Goal: Complete application form: Complete application form

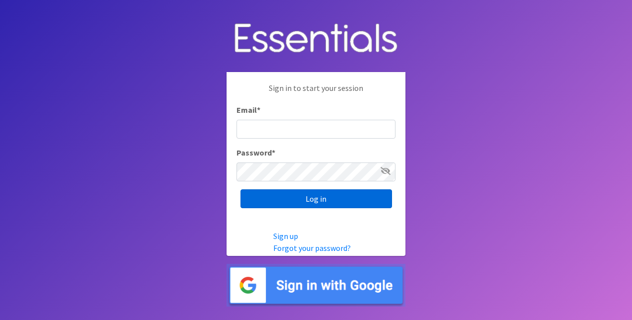
type input "[EMAIL_ADDRESS][DOMAIN_NAME]"
click at [338, 199] on input "Log in" at bounding box center [317, 198] width 152 height 19
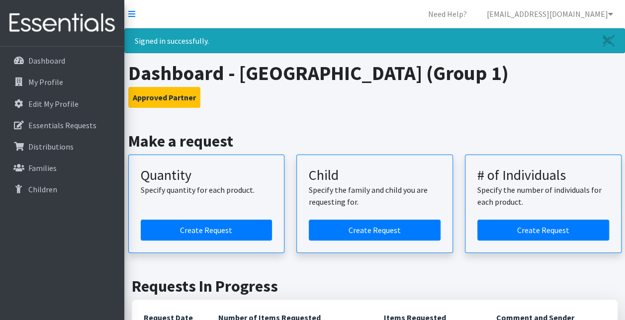
scroll to position [19, 0]
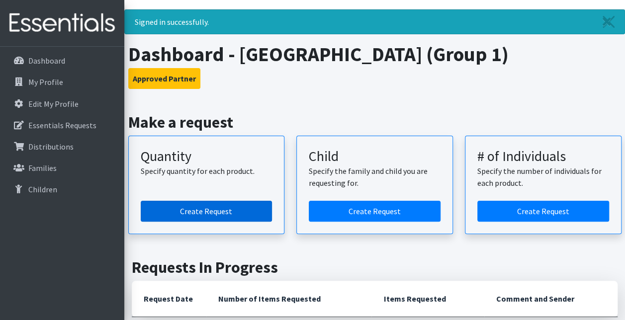
click at [201, 211] on link "Create Request" at bounding box center [207, 211] width 132 height 21
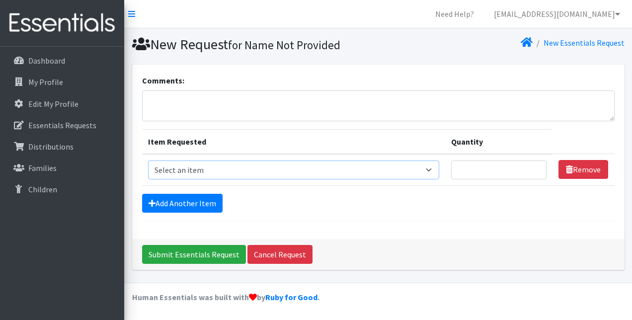
click at [437, 168] on select "Select an item Period Supplies: Mixed Kits (order by bag) Applicator-free tampo…" at bounding box center [294, 170] width 292 height 19
select select "1100"
click at [148, 161] on select "Select an item Period Supplies: Mixed Kits (order by bag) Applicator-free tampo…" at bounding box center [294, 170] width 292 height 19
click at [433, 169] on select "Select an item Period Supplies: Mixed Kits (order by bag) Applicator-free tampo…" at bounding box center [294, 170] width 292 height 19
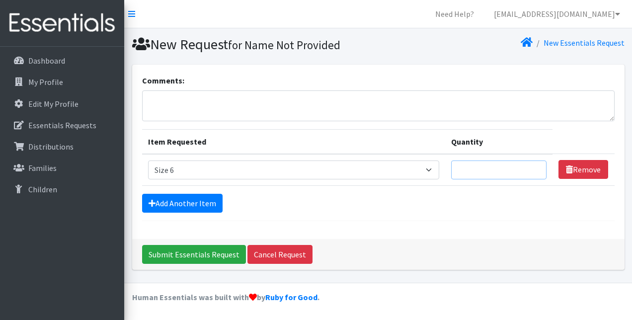
click at [507, 169] on input "Quantity" at bounding box center [498, 170] width 95 height 19
type input "1200"
click at [206, 201] on link "Add Another Item" at bounding box center [182, 203] width 81 height 19
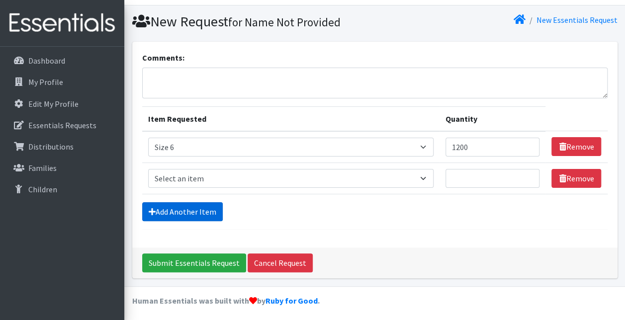
scroll to position [24, 0]
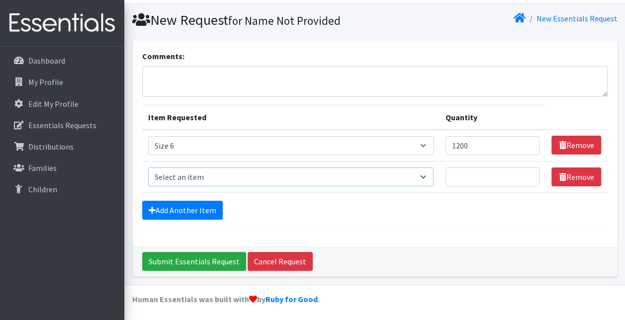
click at [429, 174] on select "Select an item Period Supplies: Mixed Kits (order by bag) Applicator-free tampo…" at bounding box center [291, 176] width 286 height 19
select select "1098"
click at [148, 167] on select "Select an item Period Supplies: Mixed Kits (order by bag) Applicator-free tampo…" at bounding box center [291, 176] width 286 height 19
click at [464, 177] on input "Quantity" at bounding box center [492, 176] width 94 height 19
type input "1200"
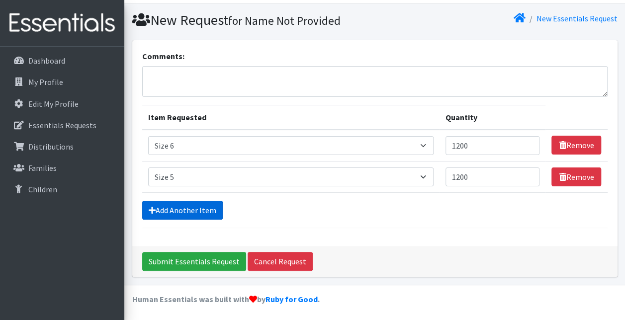
click at [205, 207] on link "Add Another Item" at bounding box center [182, 210] width 81 height 19
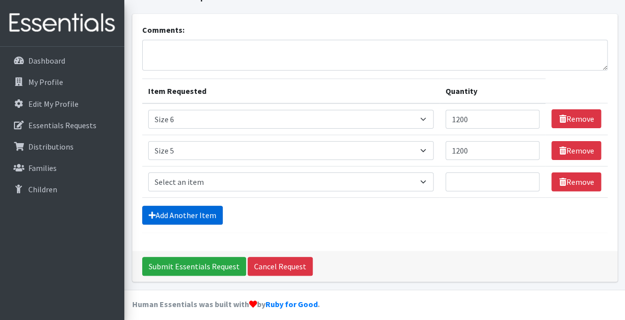
scroll to position [56, 0]
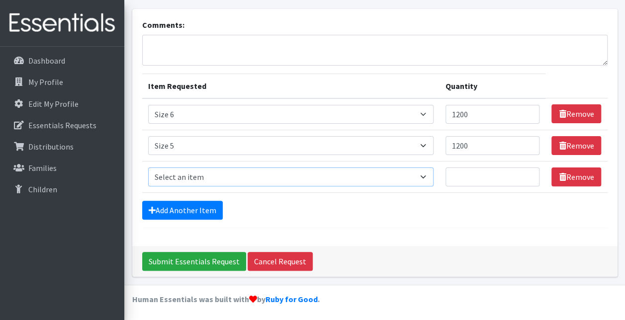
click at [429, 173] on select "Select an item Period Supplies: Mixed Kits (order by bag) Applicator-free tampo…" at bounding box center [291, 176] width 286 height 19
click at [148, 167] on select "Select an item Period Supplies: Mixed Kits (order by bag) Applicator-free tampo…" at bounding box center [291, 176] width 286 height 19
click at [430, 173] on select "Select an item Period Supplies: Mixed Kits (order by bag) Applicator-free tampo…" at bounding box center [291, 176] width 286 height 19
select select "1097"
click at [148, 167] on select "Select an item Period Supplies: Mixed Kits (order by bag) Applicator-free tampo…" at bounding box center [291, 176] width 286 height 19
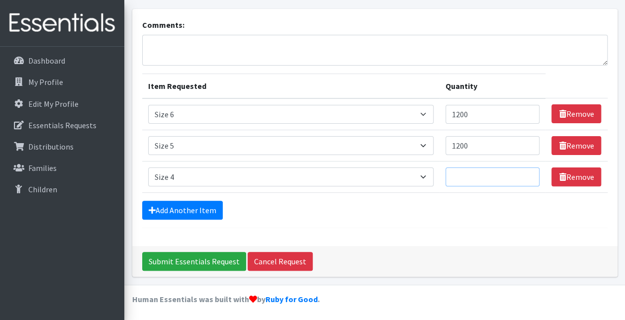
click at [462, 179] on input "Quantity" at bounding box center [492, 176] width 94 height 19
type input "1200"
click at [210, 208] on link "Add Another Item" at bounding box center [182, 210] width 81 height 19
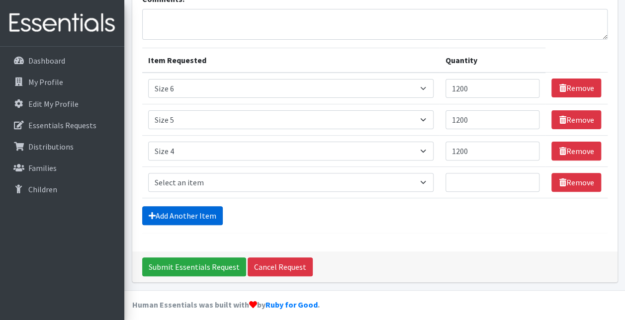
scroll to position [86, 0]
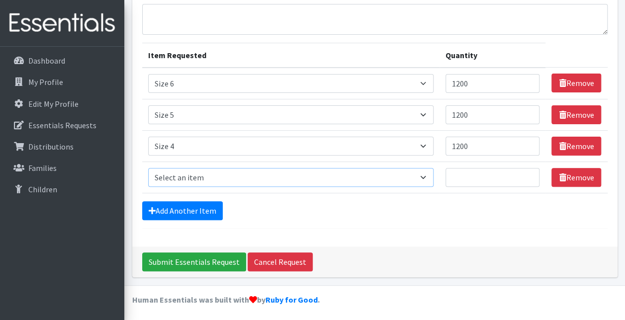
click at [428, 176] on select "Select an item Period Supplies: Mixed Kits (order by bag) Applicator-free tampo…" at bounding box center [291, 177] width 286 height 19
click at [148, 168] on select "Select an item Period Supplies: Mixed Kits (order by bag) Applicator-free tampo…" at bounding box center [291, 177] width 286 height 19
click at [430, 174] on select "Select an item Period Supplies: Mixed Kits (order by bag) Applicator-free tampo…" at bounding box center [291, 177] width 286 height 19
select select "1091"
click at [148, 168] on select "Select an item Period Supplies: Mixed Kits (order by bag) Applicator-free tampo…" at bounding box center [291, 177] width 286 height 19
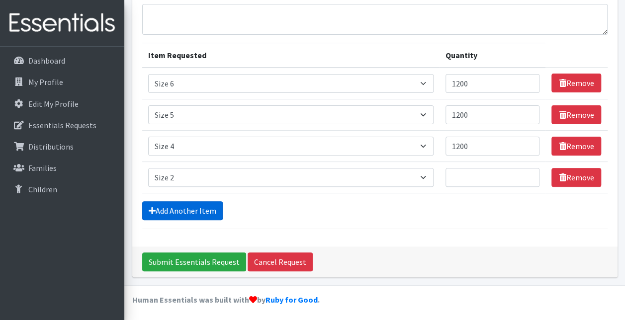
click at [193, 209] on link "Add Another Item" at bounding box center [182, 210] width 81 height 19
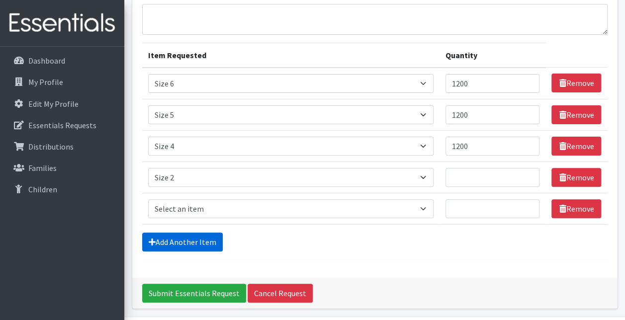
scroll to position [118, 0]
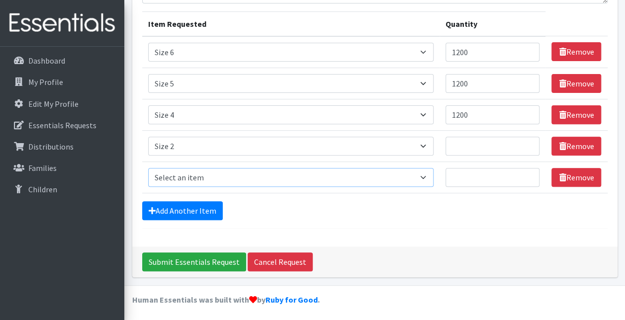
click at [431, 174] on select "Select an item Period Supplies: Mixed Kits (order by bag) Applicator-free tampo…" at bounding box center [291, 177] width 286 height 19
click at [148, 168] on select "Select an item Period Supplies: Mixed Kits (order by bag) Applicator-free tampo…" at bounding box center [291, 177] width 286 height 19
click at [428, 176] on select "Select an item Period Supplies: Mixed Kits (order by bag) Applicator-free tampo…" at bounding box center [291, 177] width 286 height 19
select select "1095"
click at [148, 168] on select "Select an item Period Supplies: Mixed Kits (order by bag) Applicator-free tampo…" at bounding box center [291, 177] width 286 height 19
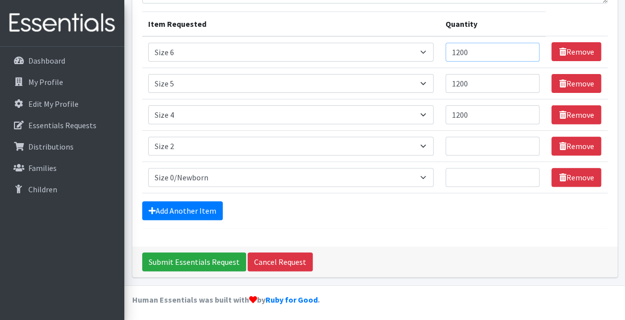
click at [480, 55] on input "1200" at bounding box center [492, 52] width 94 height 19
type input "1800"
click at [480, 83] on input "1200" at bounding box center [492, 83] width 94 height 19
type input "1"
click at [475, 52] on input "1800" at bounding box center [492, 52] width 94 height 19
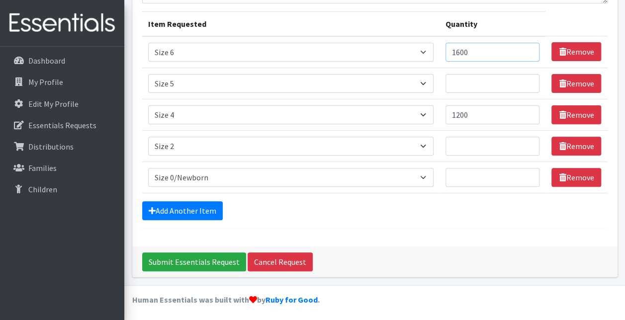
type input "1600"
click at [467, 84] on input "Quantity" at bounding box center [492, 83] width 94 height 19
type input "1600"
click at [479, 115] on input "1200" at bounding box center [492, 114] width 94 height 19
type input "1"
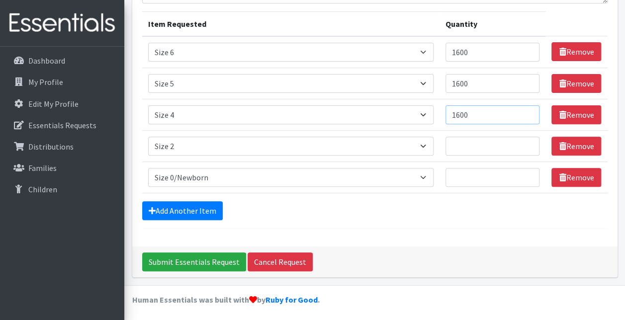
type input "1600"
click at [457, 151] on input "Quantity" at bounding box center [492, 146] width 94 height 19
type input "1600"
click at [458, 181] on input "Quantity" at bounding box center [492, 177] width 94 height 19
type input "100"
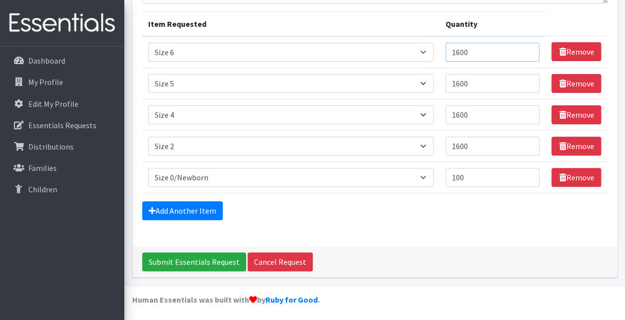
click at [478, 54] on input "1600" at bounding box center [492, 52] width 94 height 19
click at [529, 46] on input "1601" at bounding box center [492, 52] width 94 height 19
click at [480, 55] on input "1601" at bounding box center [492, 52] width 94 height 19
type input "1800"
click at [479, 81] on input "1600" at bounding box center [492, 83] width 94 height 19
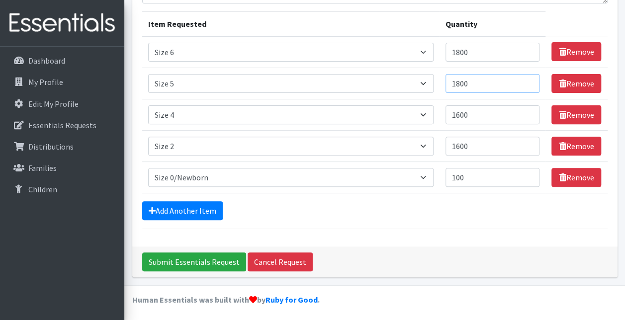
type input "1800"
click at [476, 116] on input "1600" at bounding box center [492, 114] width 94 height 19
type input "1800"
click at [477, 148] on input "1600" at bounding box center [492, 146] width 94 height 19
type input "1"
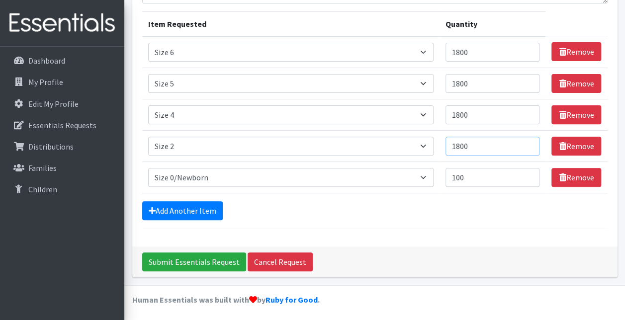
type input "1800"
click at [476, 55] on input "1800" at bounding box center [492, 52] width 94 height 19
type input "1"
click at [553, 22] on table "Item Requested Quantity Item Requested Select an item Period Supplies: Mixed Ki…" at bounding box center [374, 102] width 465 height 182
click at [478, 54] on input "299" at bounding box center [492, 52] width 94 height 19
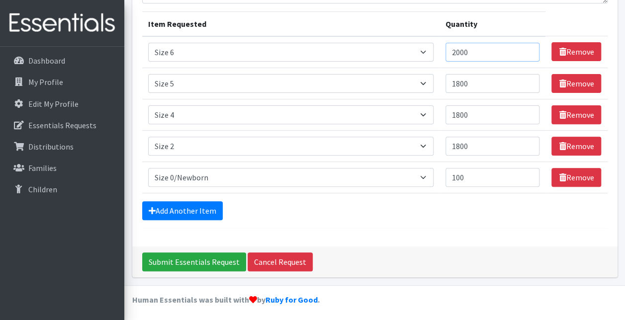
type input "2000"
click at [475, 81] on input "1800" at bounding box center [492, 83] width 94 height 19
type input "1"
click at [480, 51] on input "2000" at bounding box center [492, 52] width 94 height 19
type input "2500"
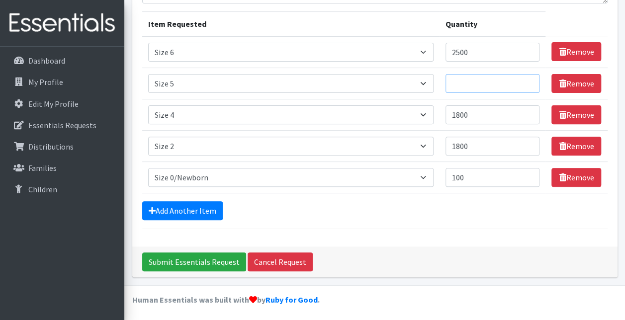
click at [465, 81] on input "Quantity" at bounding box center [492, 83] width 94 height 19
type input "2500"
click at [477, 116] on input "1800" at bounding box center [492, 114] width 94 height 19
type input "1"
type input "2500"
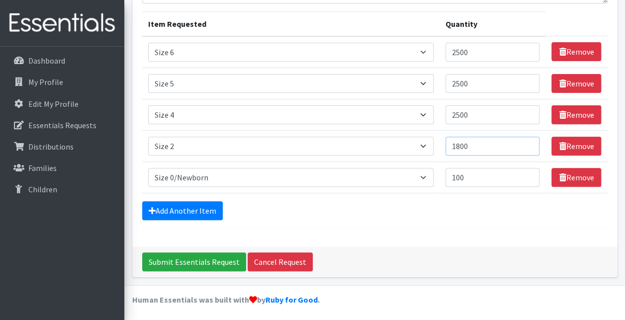
click at [480, 145] on input "1800" at bounding box center [492, 146] width 94 height 19
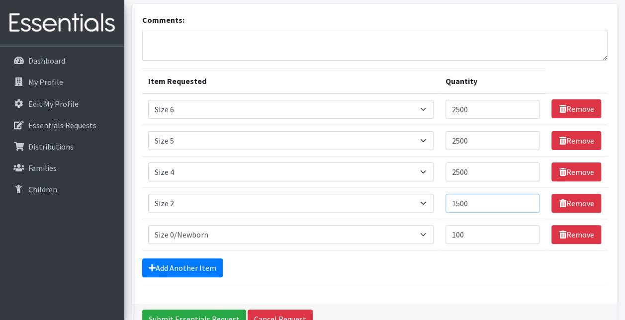
scroll to position [63, 0]
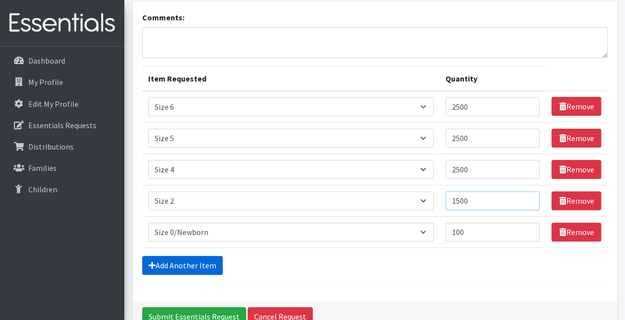
type input "1500"
click at [201, 263] on link "Add Another Item" at bounding box center [182, 265] width 81 height 19
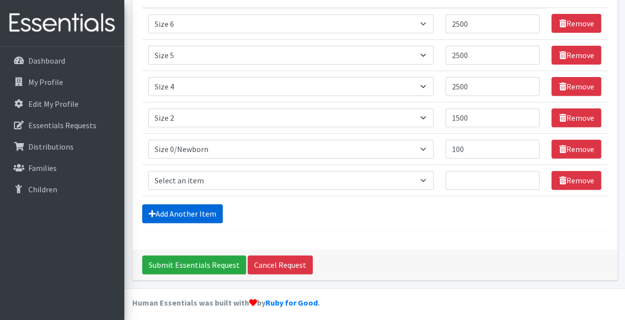
scroll to position [149, 0]
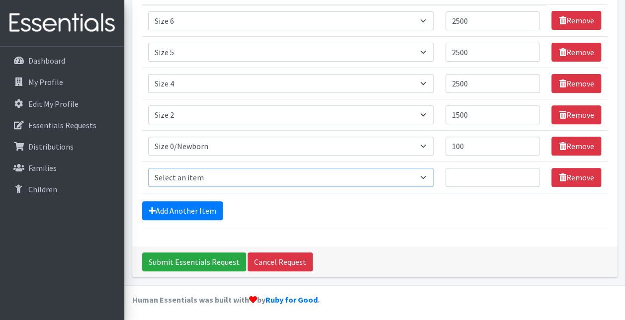
click at [427, 174] on select "Select an item Period Supplies: Mixed Kits (order by bag) Applicator-free tampo…" at bounding box center [291, 177] width 286 height 19
select select "8798"
click at [148, 168] on select "Select an item Period Supplies: Mixed Kits (order by bag) Applicator-free tampo…" at bounding box center [291, 177] width 286 height 19
click at [458, 172] on input "Quantity" at bounding box center [492, 177] width 94 height 19
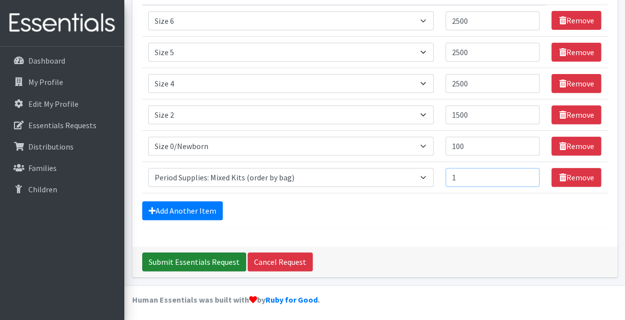
type input "1"
click at [202, 260] on input "Submit Essentials Request" at bounding box center [194, 261] width 104 height 19
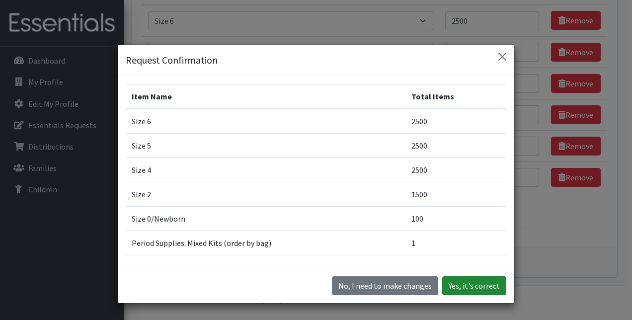
click at [470, 285] on button "Yes, it's correct" at bounding box center [474, 285] width 64 height 19
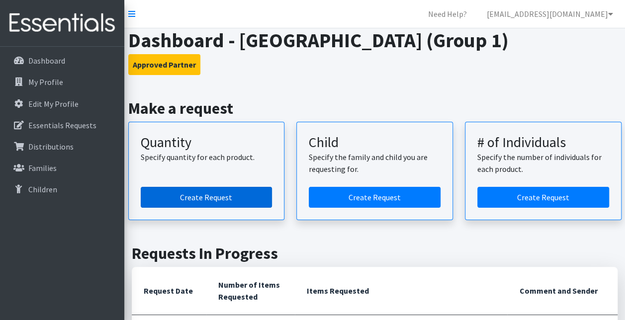
click at [205, 195] on link "Create Request" at bounding box center [207, 197] width 132 height 21
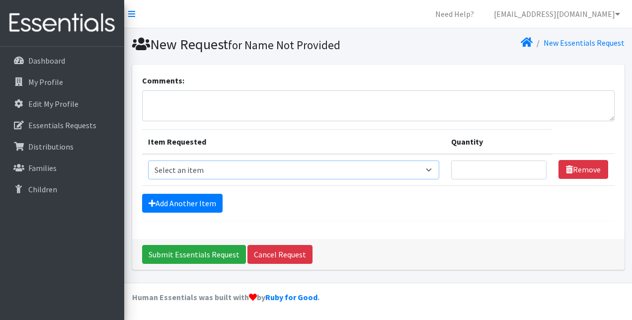
click at [436, 167] on select "Select an item Period Supplies: Mixed Kits (order by bag) Applicator-free tampo…" at bounding box center [294, 170] width 292 height 19
click at [433, 167] on select "Select an item Period Supplies: Mixed Kits (order by bag) Applicator-free tampo…" at bounding box center [294, 170] width 292 height 19
click at [405, 190] on form "Comments: Item Requested Quantity Item Requested Select an item Period Supplies…" at bounding box center [378, 148] width 473 height 147
click at [53, 60] on p "Dashboard" at bounding box center [46, 61] width 37 height 10
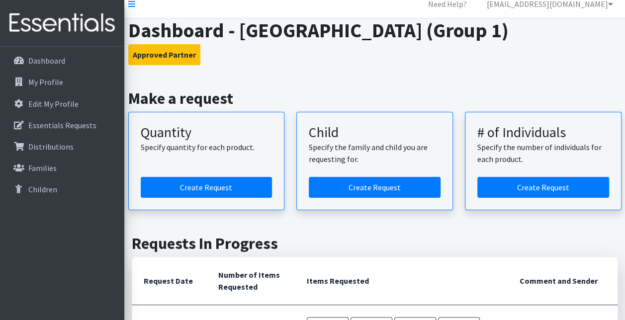
scroll to position [4, 0]
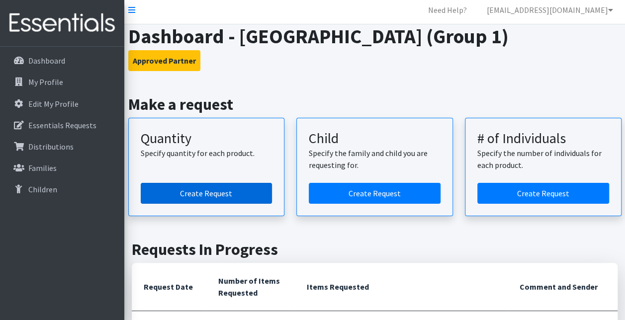
click at [211, 192] on link "Create Request" at bounding box center [207, 193] width 132 height 21
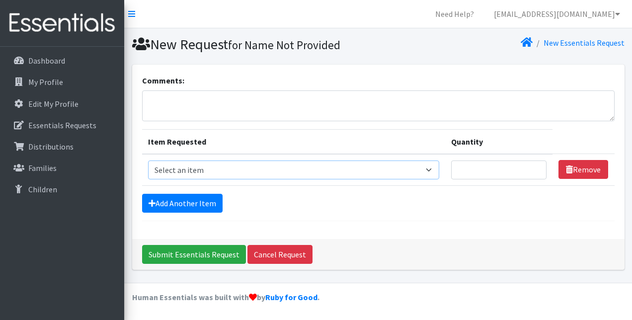
click at [432, 168] on select "Select an item Period Supplies: Mixed Kits (order by bag) Applicator-free tampo…" at bounding box center [294, 170] width 292 height 19
select select "1105"
click at [148, 161] on select "Select an item Period Supplies: Mixed Kits (order by bag) Applicator-free tampo…" at bounding box center [294, 170] width 292 height 19
click at [470, 171] on input "Quantity" at bounding box center [498, 170] width 95 height 19
type input "320"
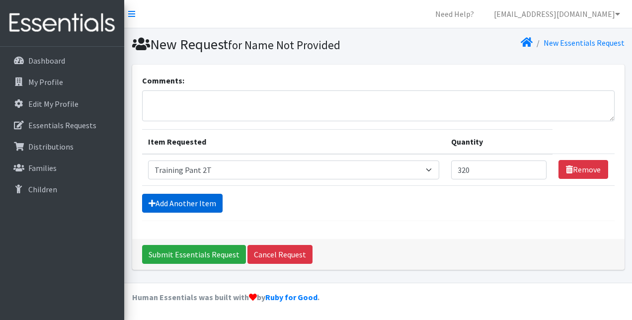
click at [208, 206] on link "Add Another Item" at bounding box center [182, 203] width 81 height 19
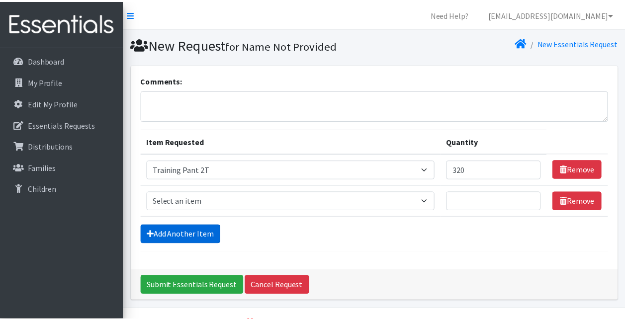
scroll to position [24, 0]
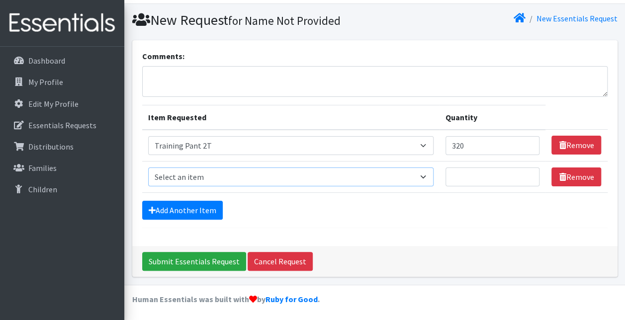
click at [425, 176] on select "Select an item Period Supplies: Mixed Kits (order by bag) Applicator-free tampo…" at bounding box center [291, 176] width 286 height 19
select select "1107"
click at [148, 167] on select "Select an item Period Supplies: Mixed Kits (order by bag) Applicator-free tampo…" at bounding box center [291, 176] width 286 height 19
click at [458, 178] on input "Quantity" at bounding box center [492, 176] width 94 height 19
type input "320"
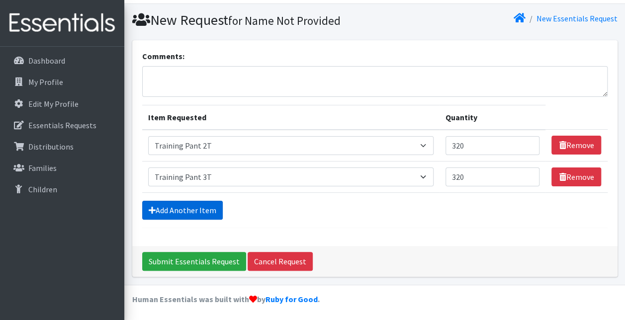
click at [204, 210] on link "Add Another Item" at bounding box center [182, 210] width 81 height 19
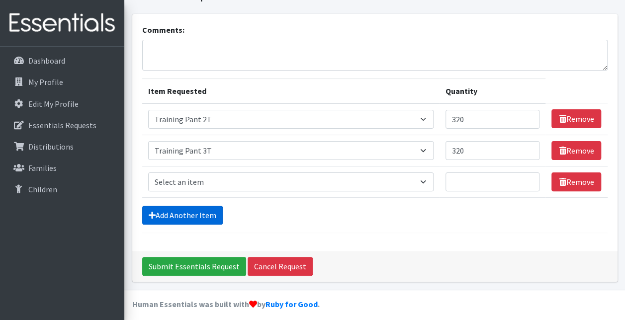
scroll to position [56, 0]
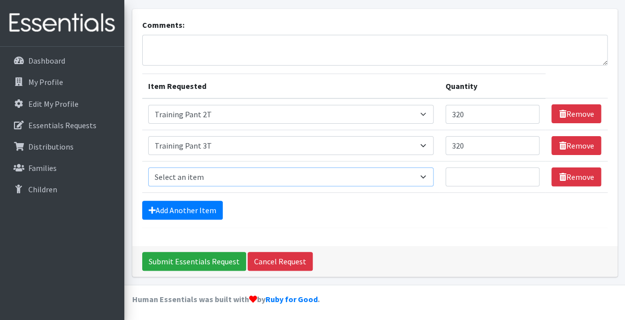
click at [428, 174] on select "Select an item Period Supplies: Mixed Kits (order by bag) Applicator-free tampo…" at bounding box center [291, 176] width 286 height 19
select select "1093"
click at [148, 167] on select "Select an item Period Supplies: Mixed Kits (order by bag) Applicator-free tampo…" at bounding box center [291, 176] width 286 height 19
click at [461, 176] on input "Quantity" at bounding box center [492, 176] width 94 height 19
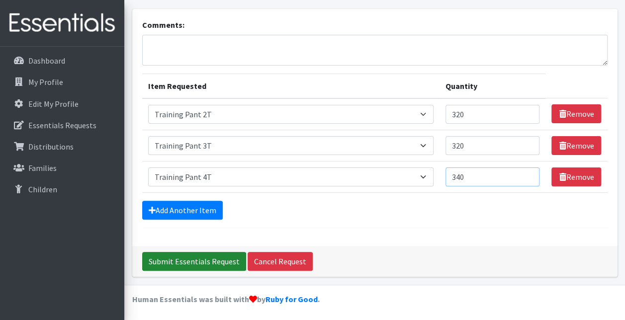
type input "340"
click at [227, 259] on input "Submit Essentials Request" at bounding box center [194, 261] width 104 height 19
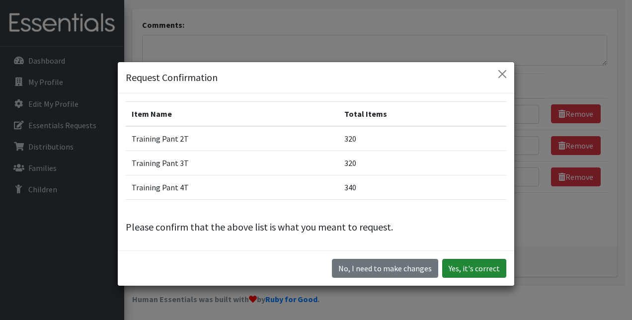
drag, startPoint x: 467, startPoint y: 270, endPoint x: 461, endPoint y: 271, distance: 6.5
click at [461, 271] on button "Yes, it's correct" at bounding box center [474, 268] width 64 height 19
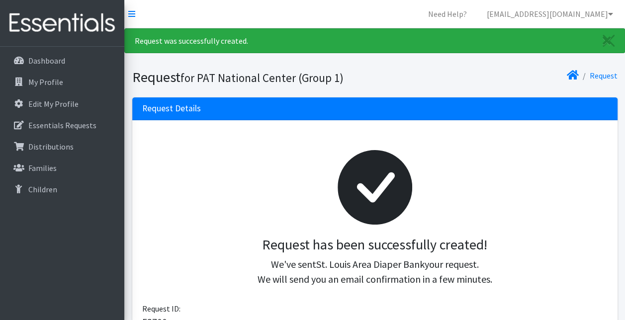
drag, startPoint x: 510, startPoint y: 8, endPoint x: 592, endPoint y: 185, distance: 195.2
click at [592, 185] on div at bounding box center [374, 187] width 449 height 98
